Goal: Task Accomplishment & Management: Manage account settings

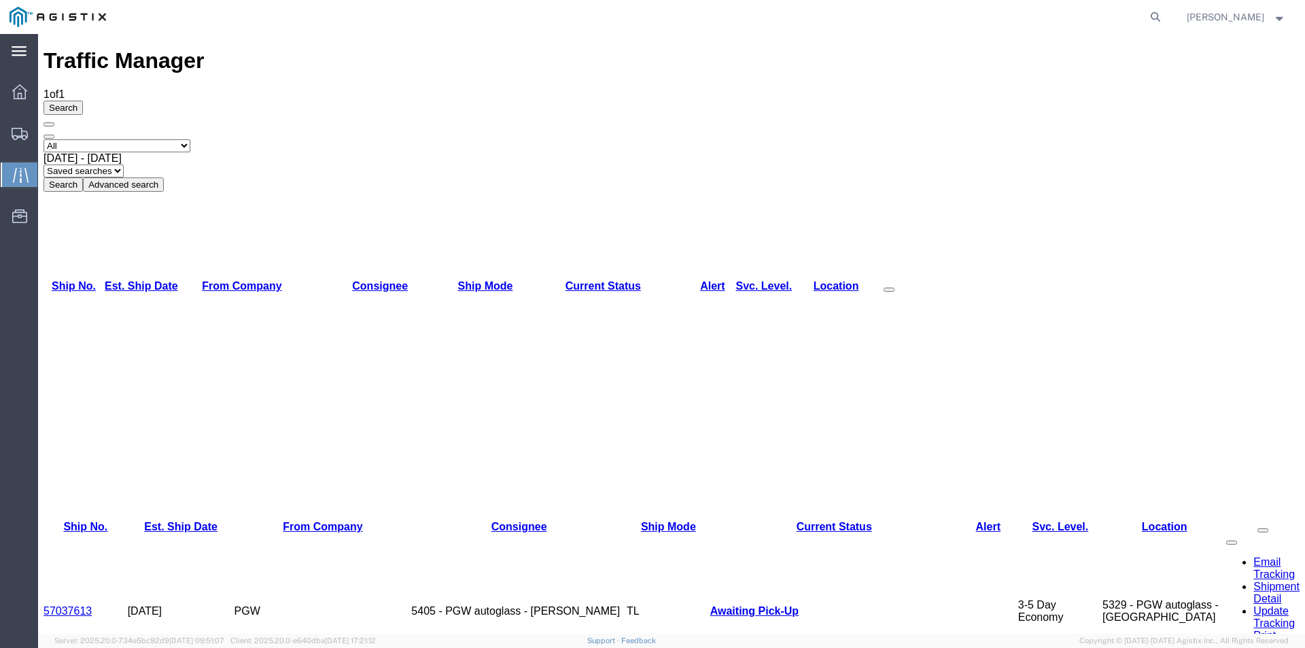
click at [18, 49] on icon at bounding box center [19, 51] width 15 height 10
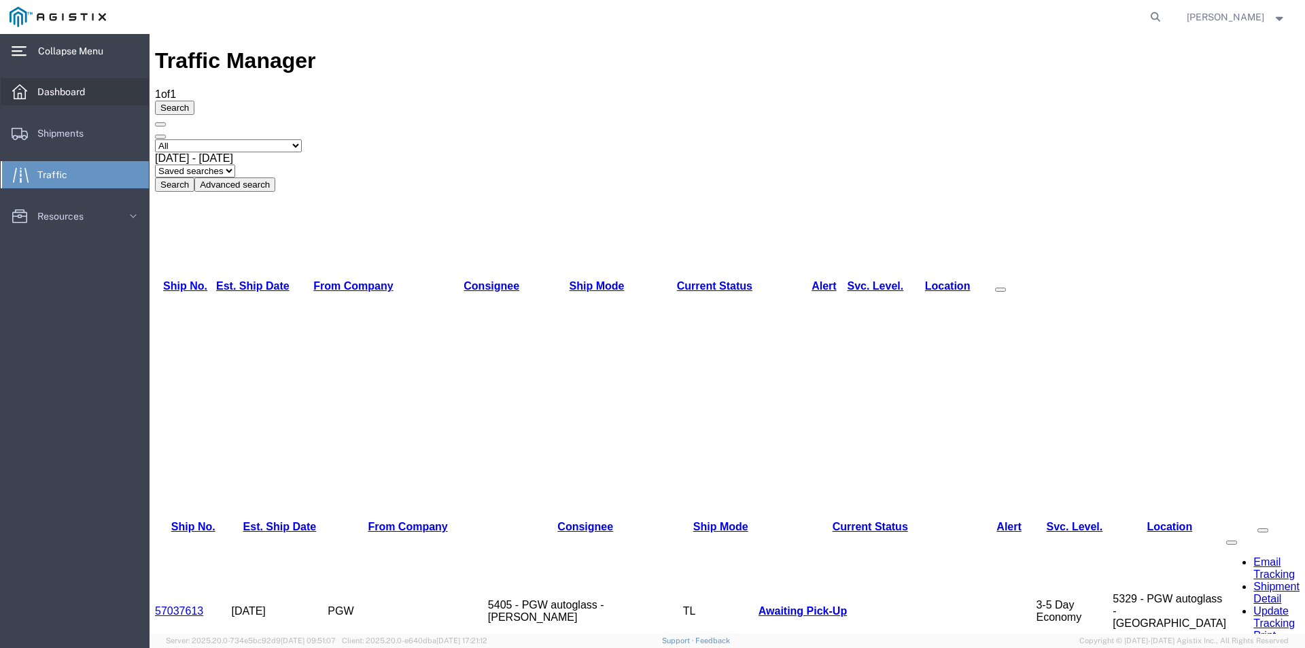
click at [63, 90] on span "Dashboard" at bounding box center [65, 91] width 57 height 27
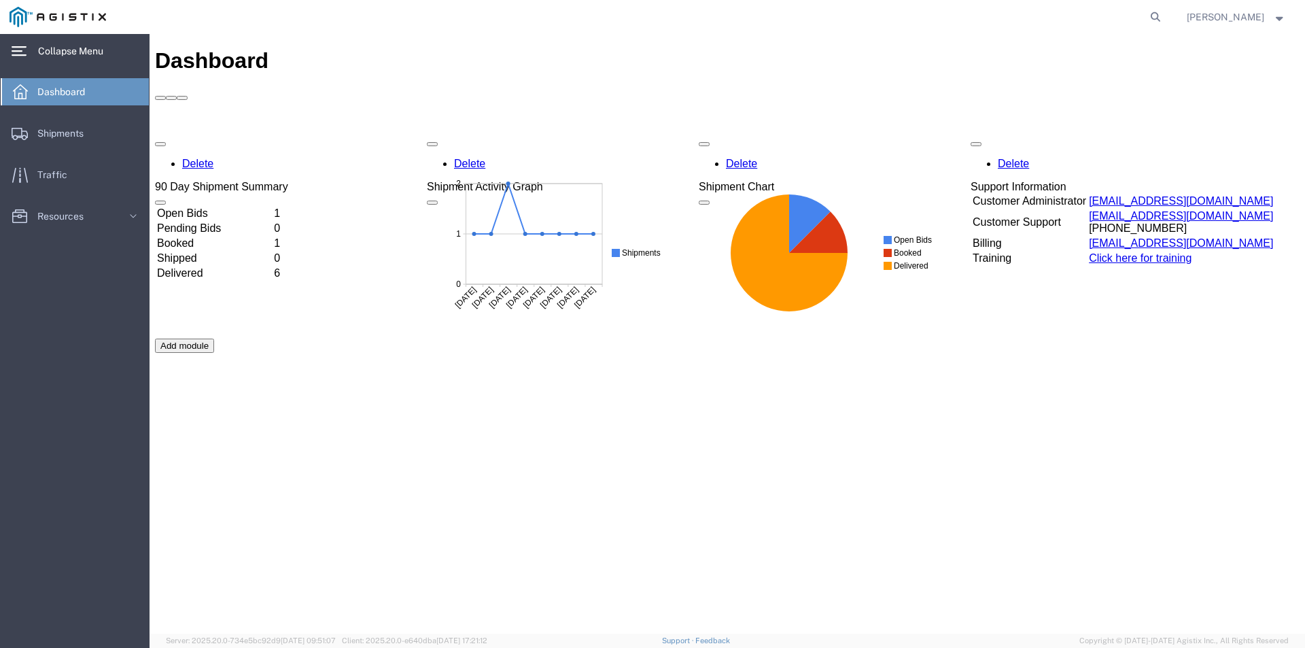
click at [272, 207] on td "Open Bids" at bounding box center [214, 214] width 116 height 14
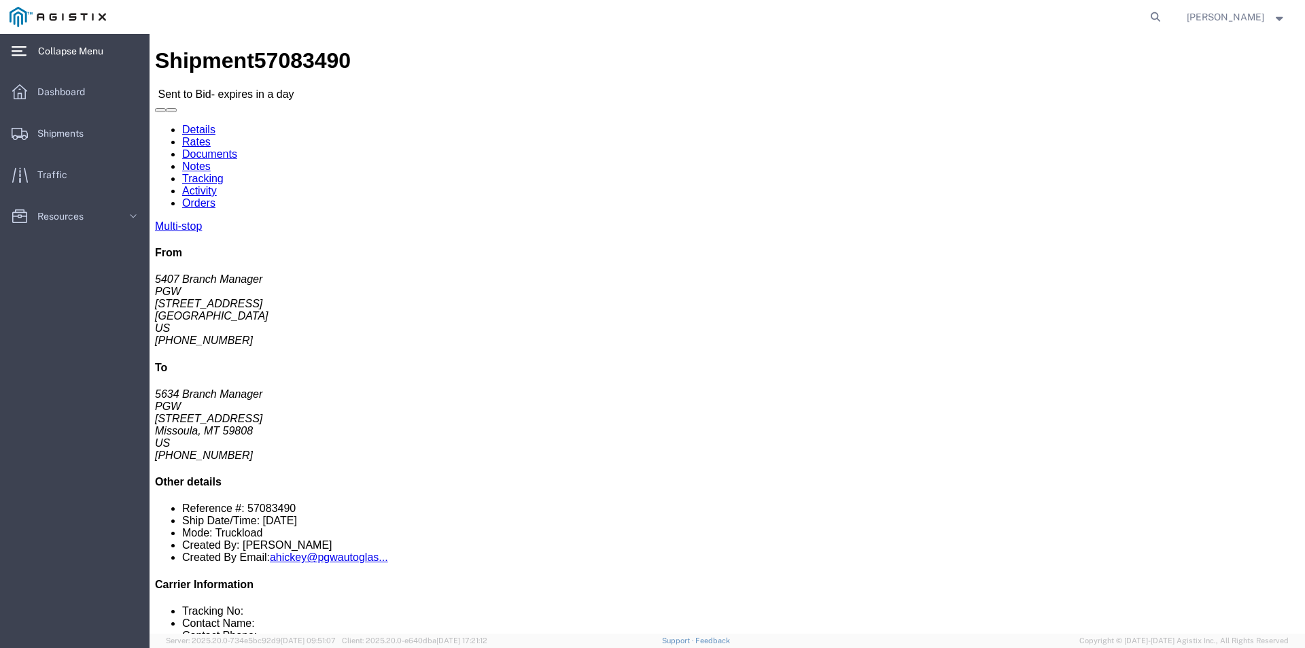
click button "Ignore Bid"
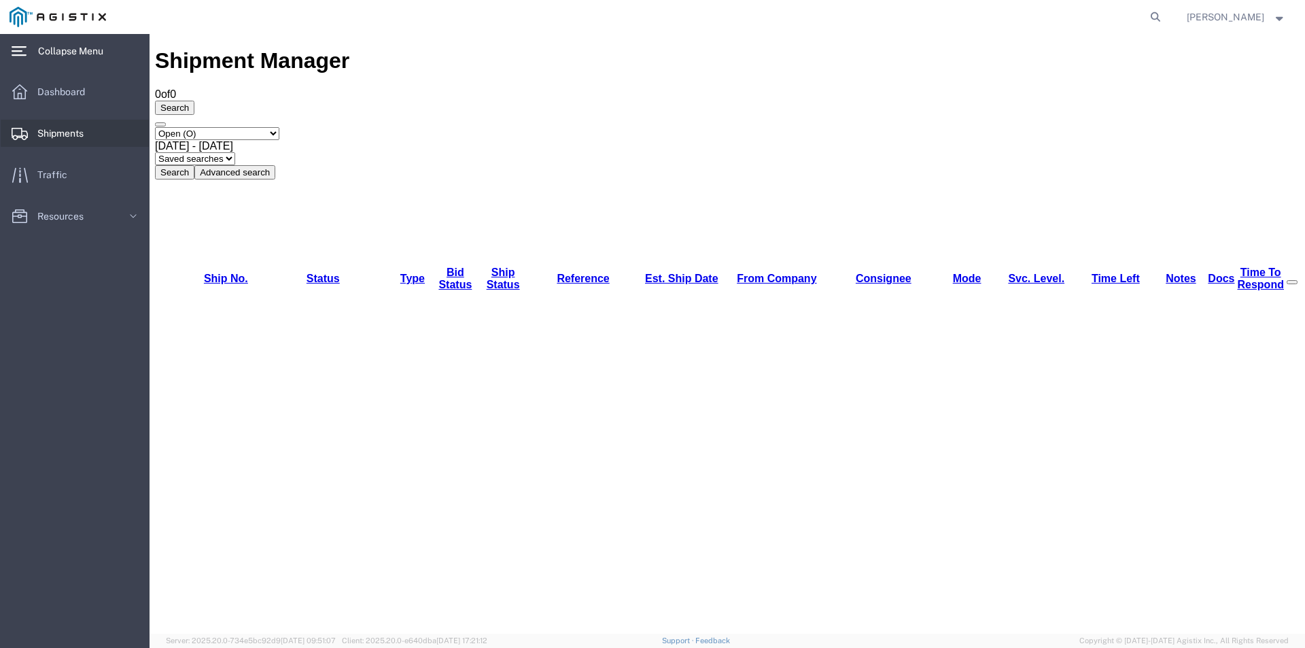
click at [86, 135] on span "Shipments" at bounding box center [65, 133] width 56 height 27
click at [495, 266] on link "Ship Status" at bounding box center [503, 278] width 33 height 24
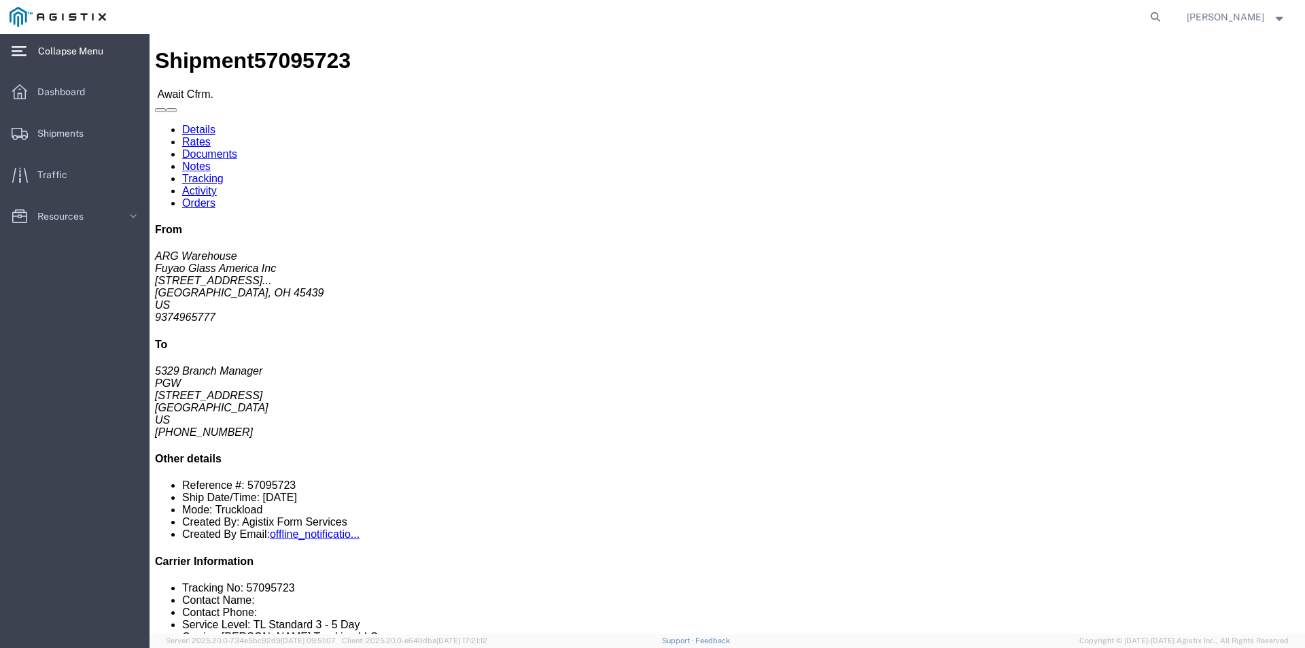
click link "Confirm"
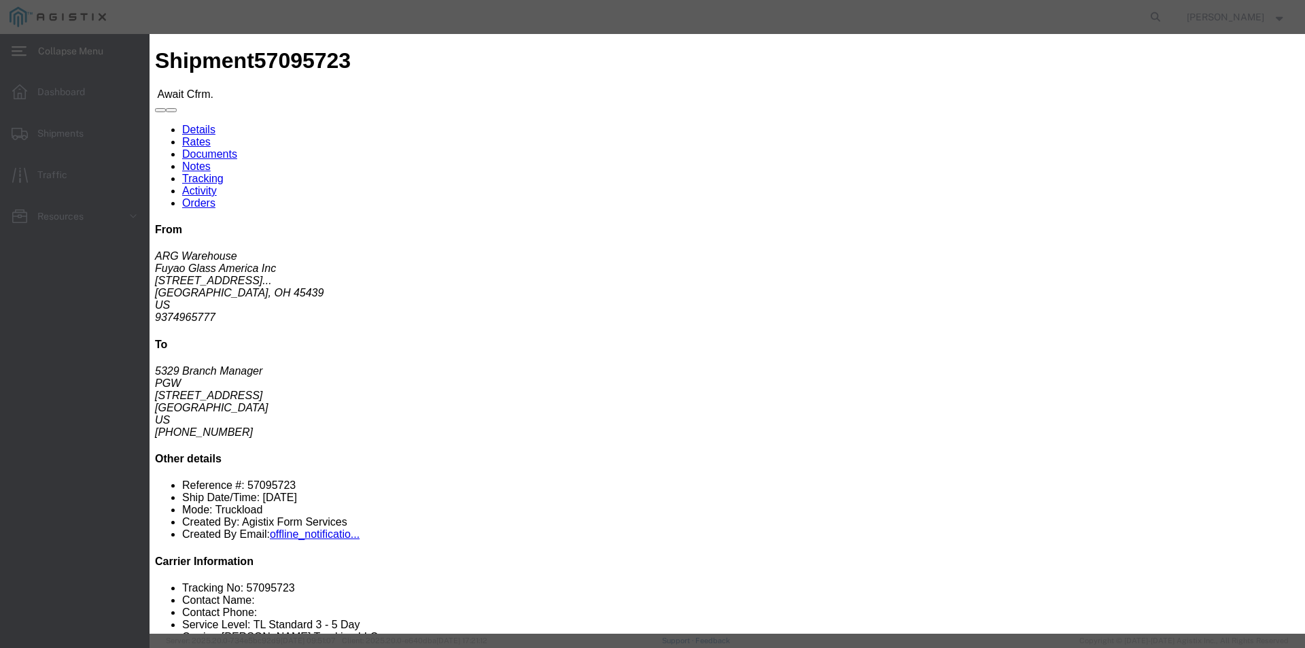
click input "text"
type input "57095723"
click input "text"
type input "MikeProfitt"
click input "text"
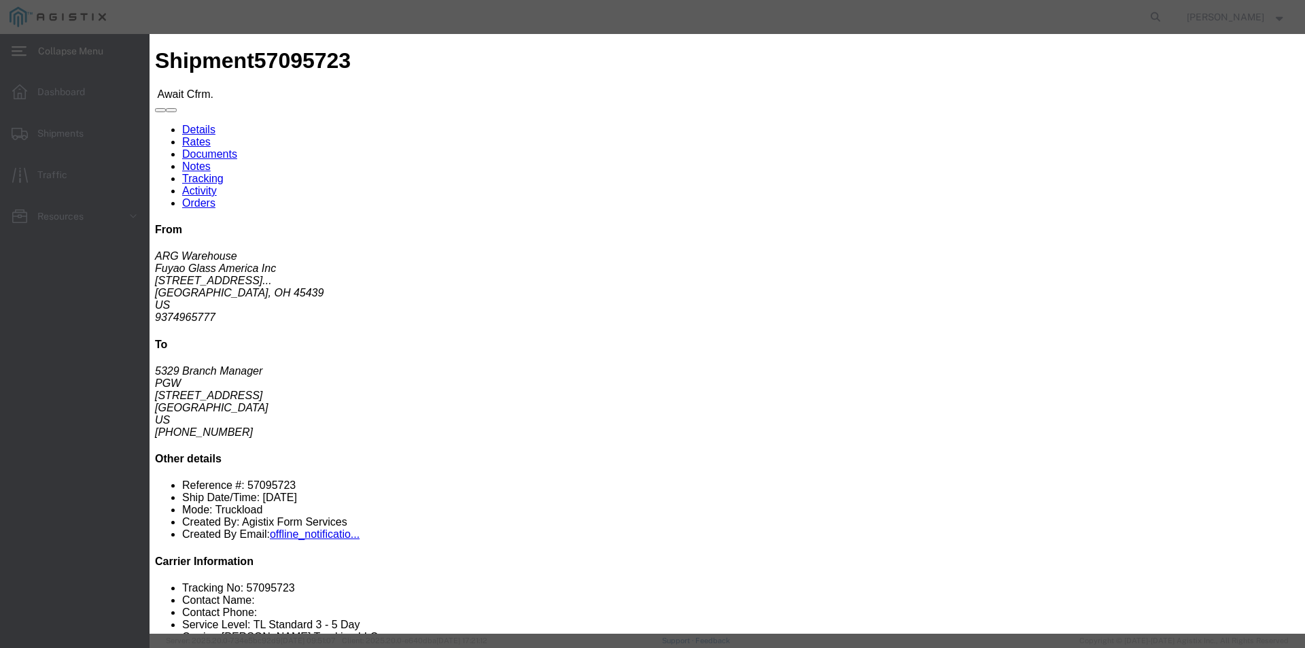
type input "7406566731"
click button "Submit"
